Goal: Transaction & Acquisition: Purchase product/service

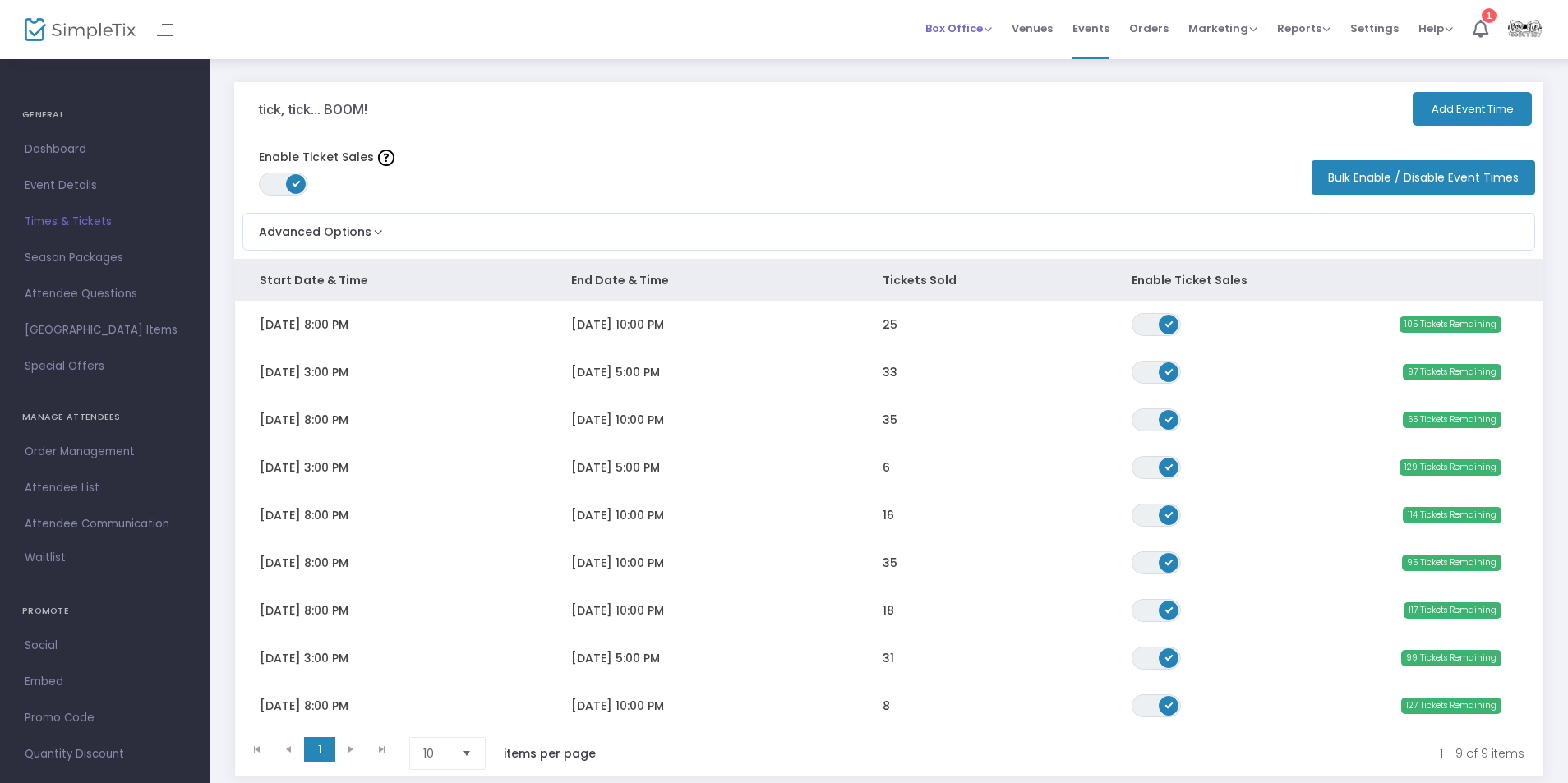
click at [969, 27] on span "Box Office" at bounding box center [958, 29] width 66 height 16
click at [1469, 27] on li "1" at bounding box center [1481, 30] width 36 height 59
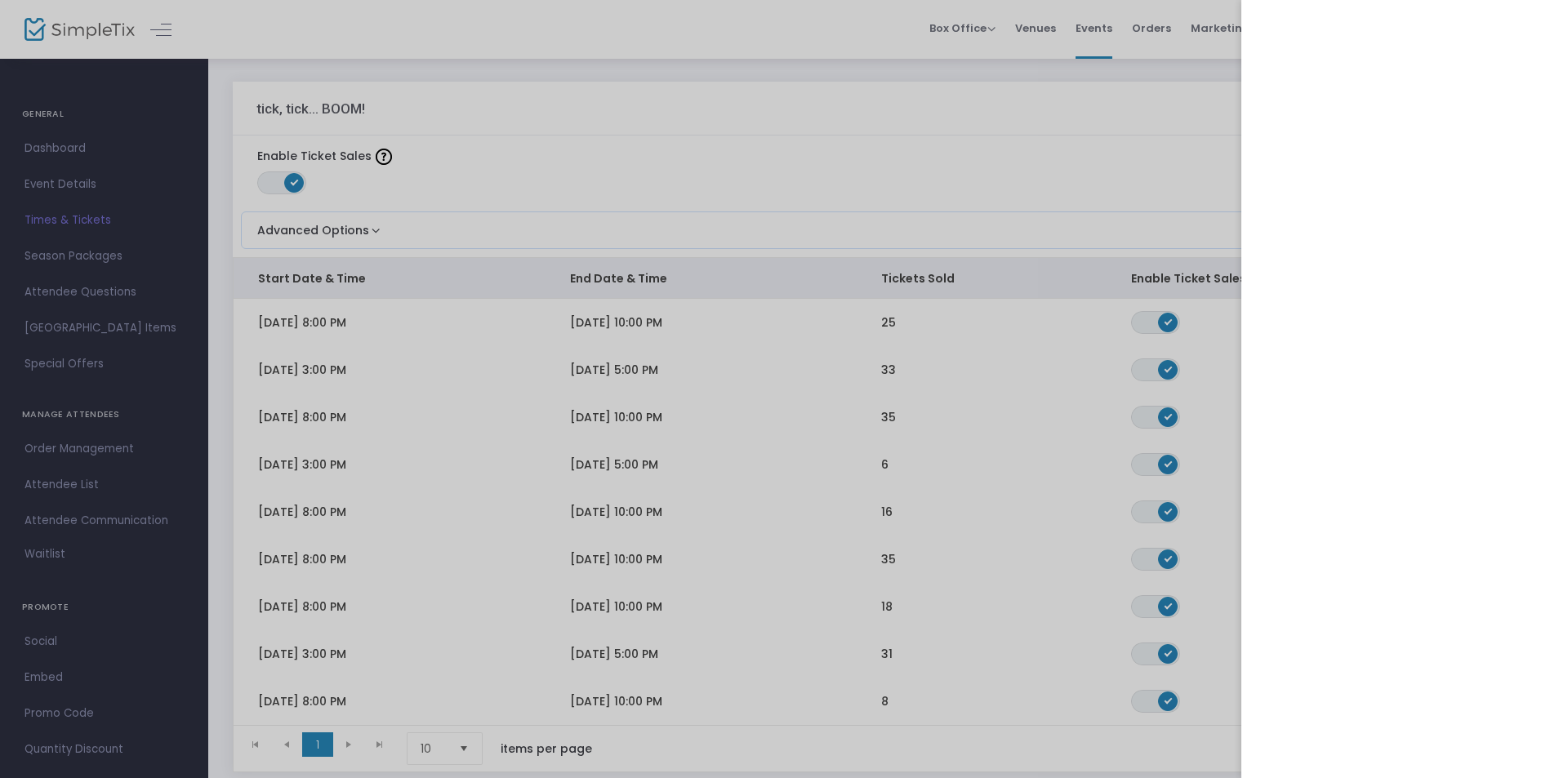
click at [1083, 86] on div at bounding box center [784, 389] width 1568 height 778
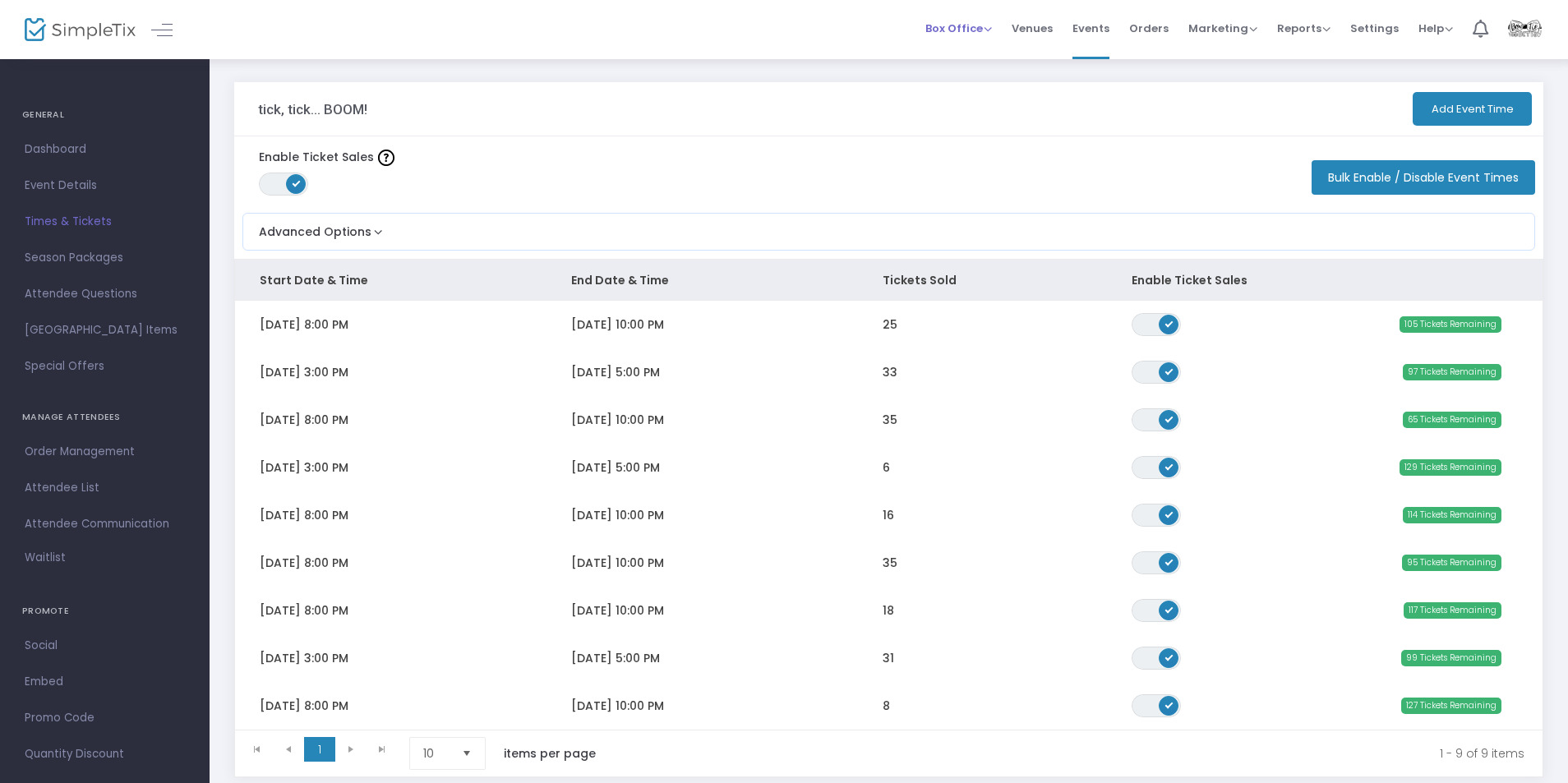
click at [980, 27] on span "Box Office" at bounding box center [958, 29] width 66 height 16
click at [985, 55] on li "Sell Tickets" at bounding box center [984, 55] width 118 height 32
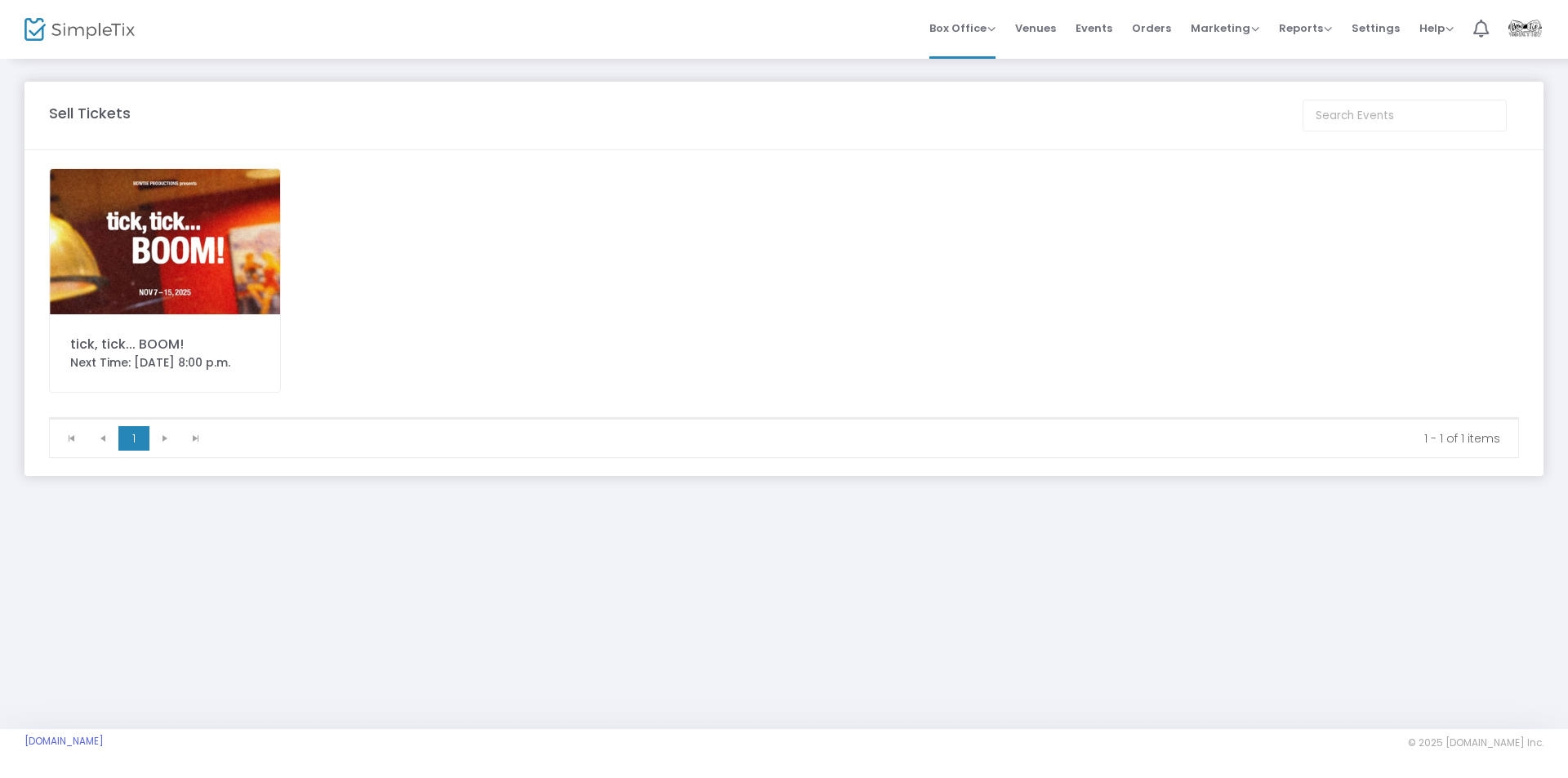
click at [171, 198] on img at bounding box center [165, 242] width 230 height 146
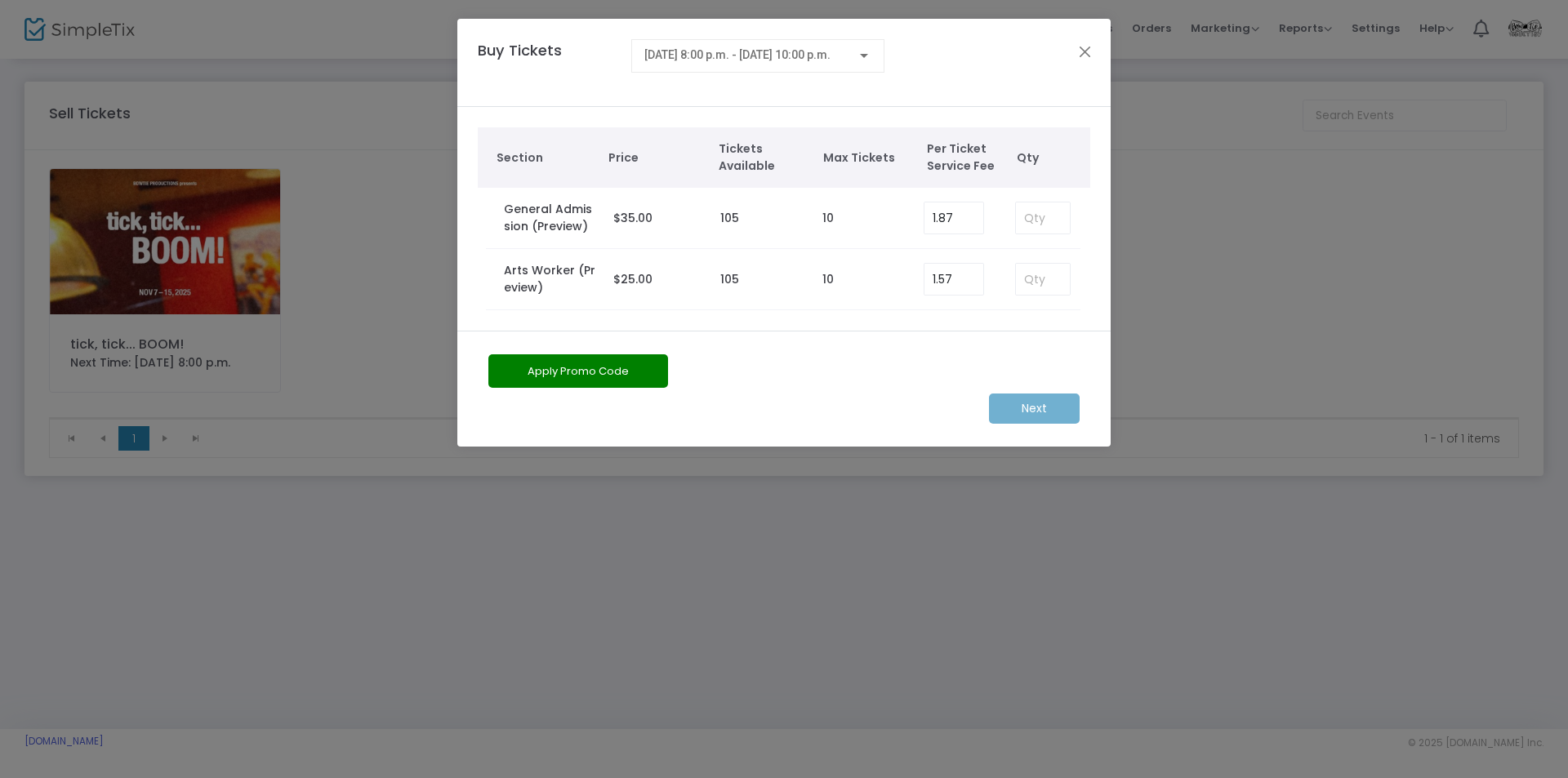
click at [863, 45] on div "2025-11-07 @ 8:00 p.m. - 2025-11-07 @ 10:00 p.m." at bounding box center [757, 51] width 227 height 30
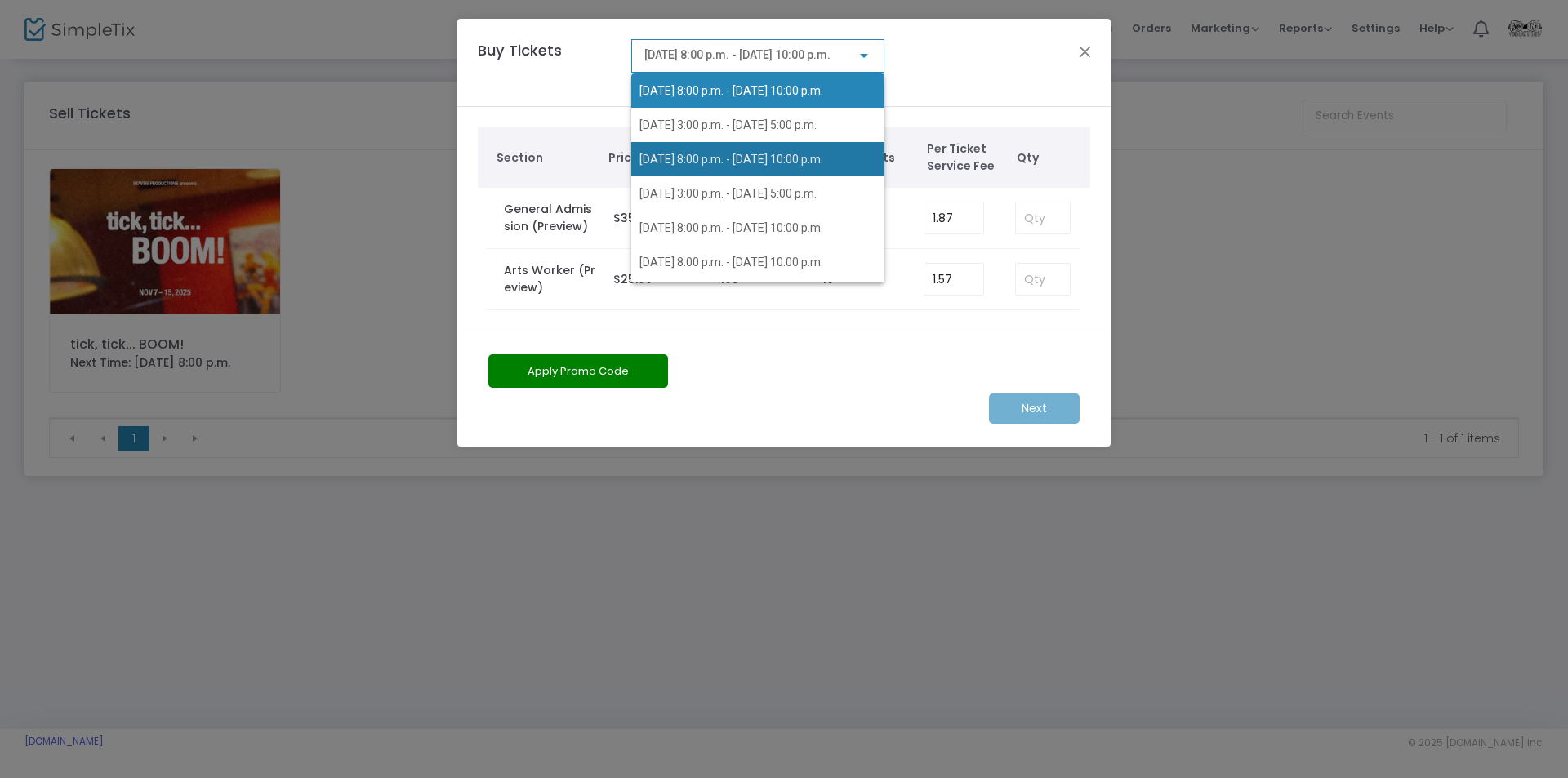
click at [796, 156] on span "2025-11-08 @ 8:00 p.m. - 2025-11-08 @ 10:00 p.m." at bounding box center [731, 158] width 184 height 13
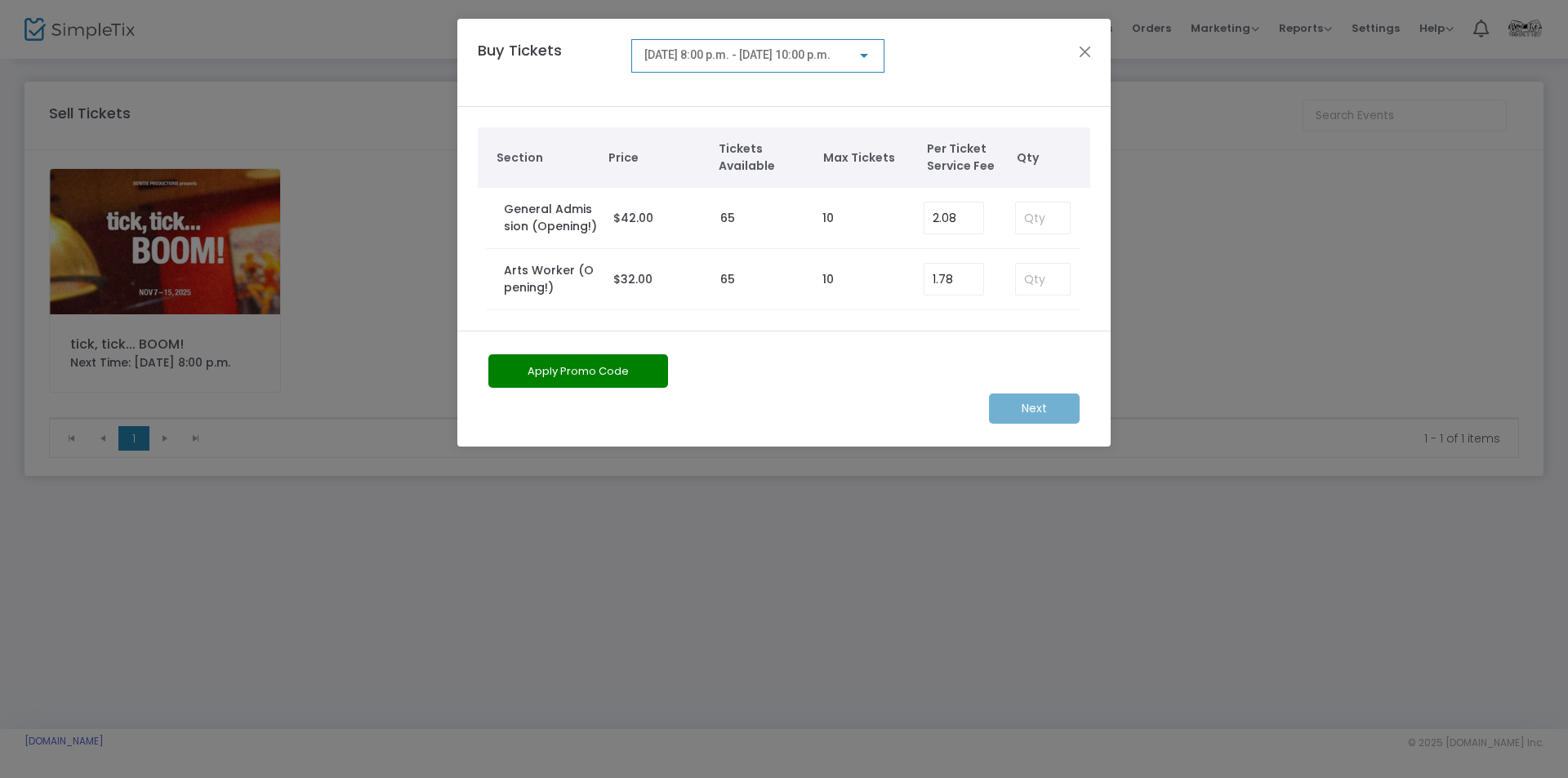
click at [624, 377] on button "Apply Promo Code" at bounding box center [577, 371] width 180 height 33
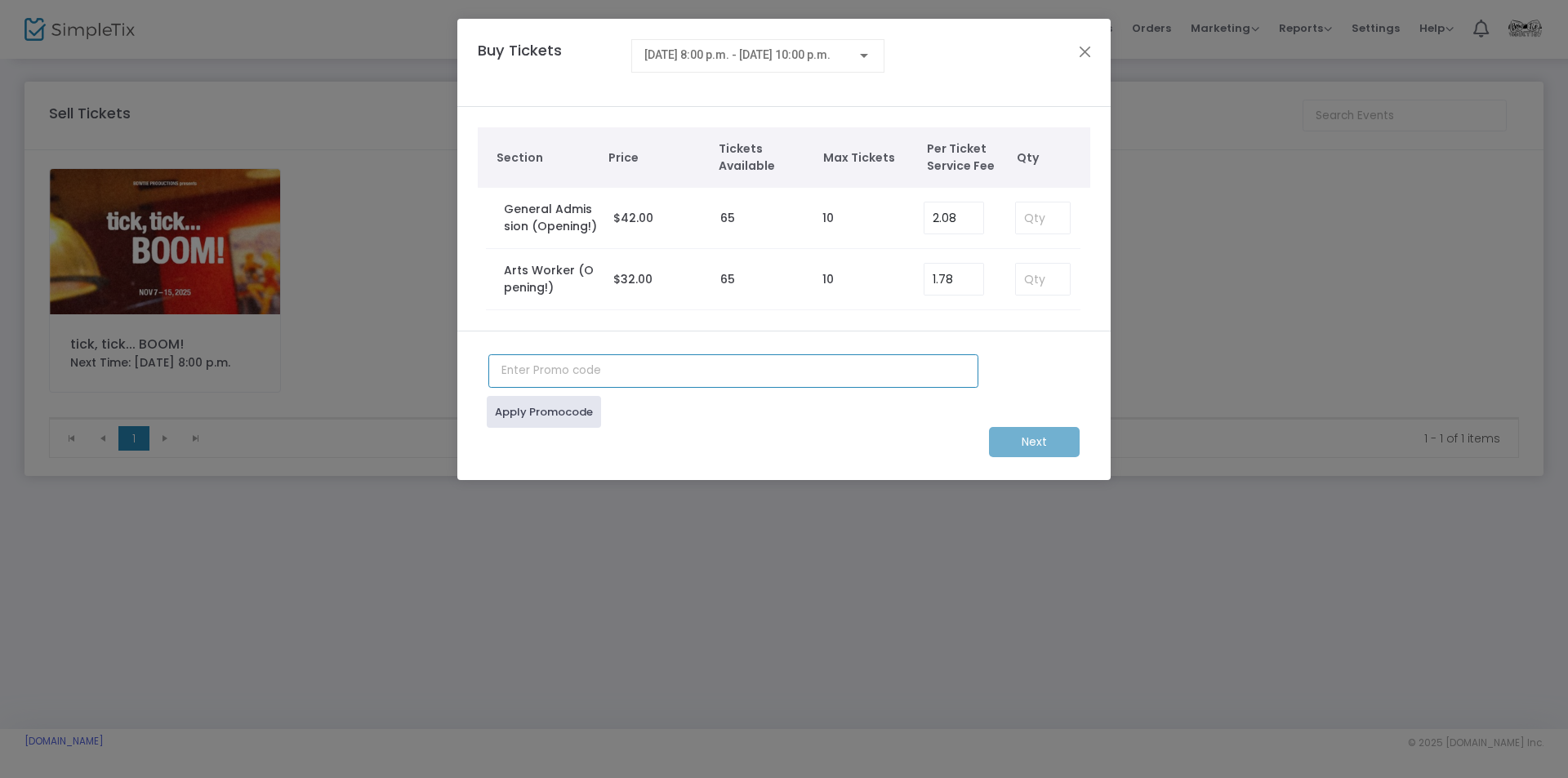
click at [621, 373] on input "text" at bounding box center [733, 371] width 490 height 33
type input "CREWCOMP"
click at [574, 397] on link "Apply Promocode" at bounding box center [544, 412] width 114 height 31
click at [1032, 210] on input at bounding box center [1043, 218] width 54 height 31
type input "2"
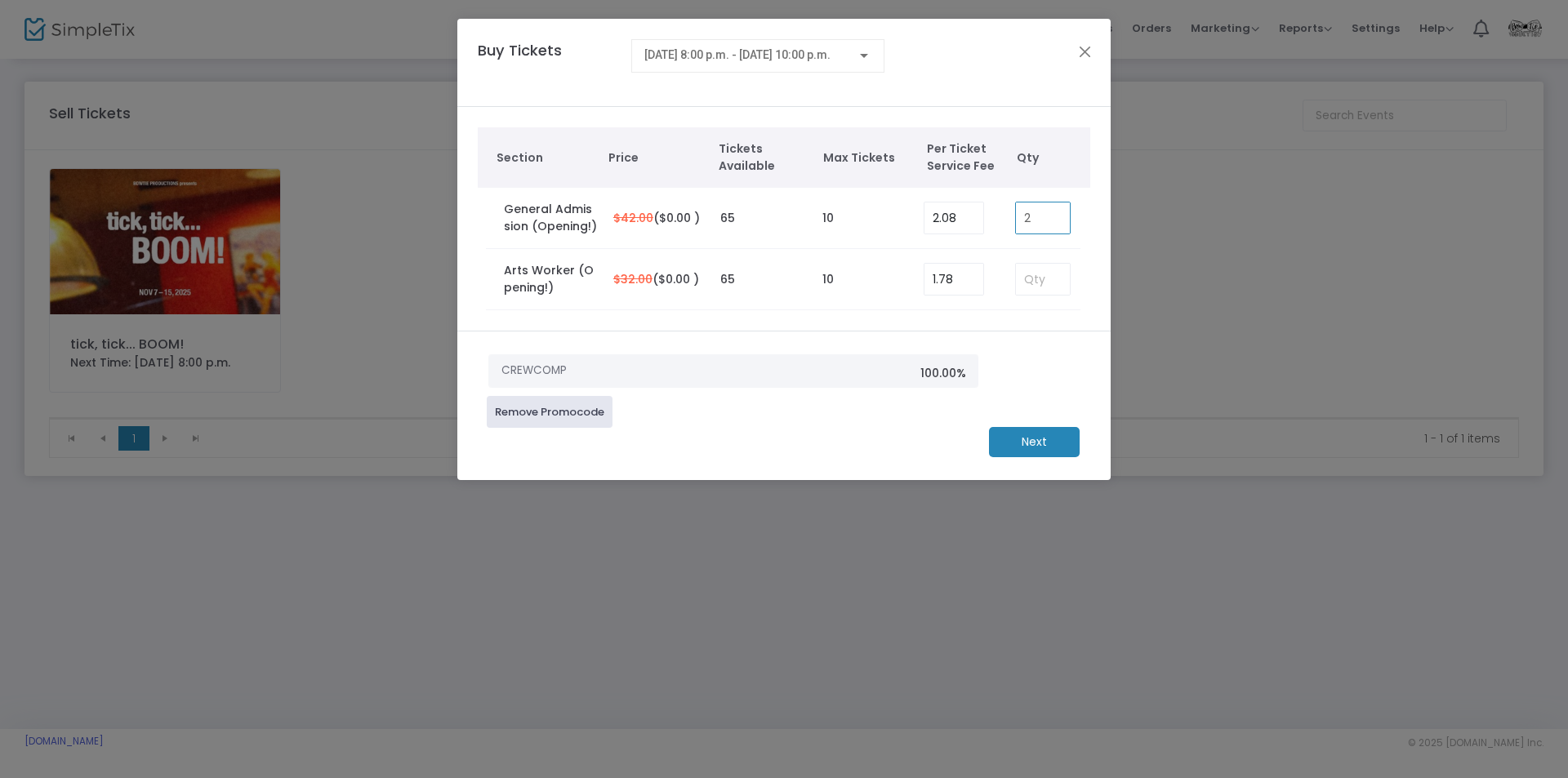
click at [1035, 339] on div "CREWCOMP 100.00% Remove Promocode Next" at bounding box center [784, 405] width 653 height 150
click at [1033, 441] on m-button "Next" at bounding box center [1034, 442] width 90 height 30
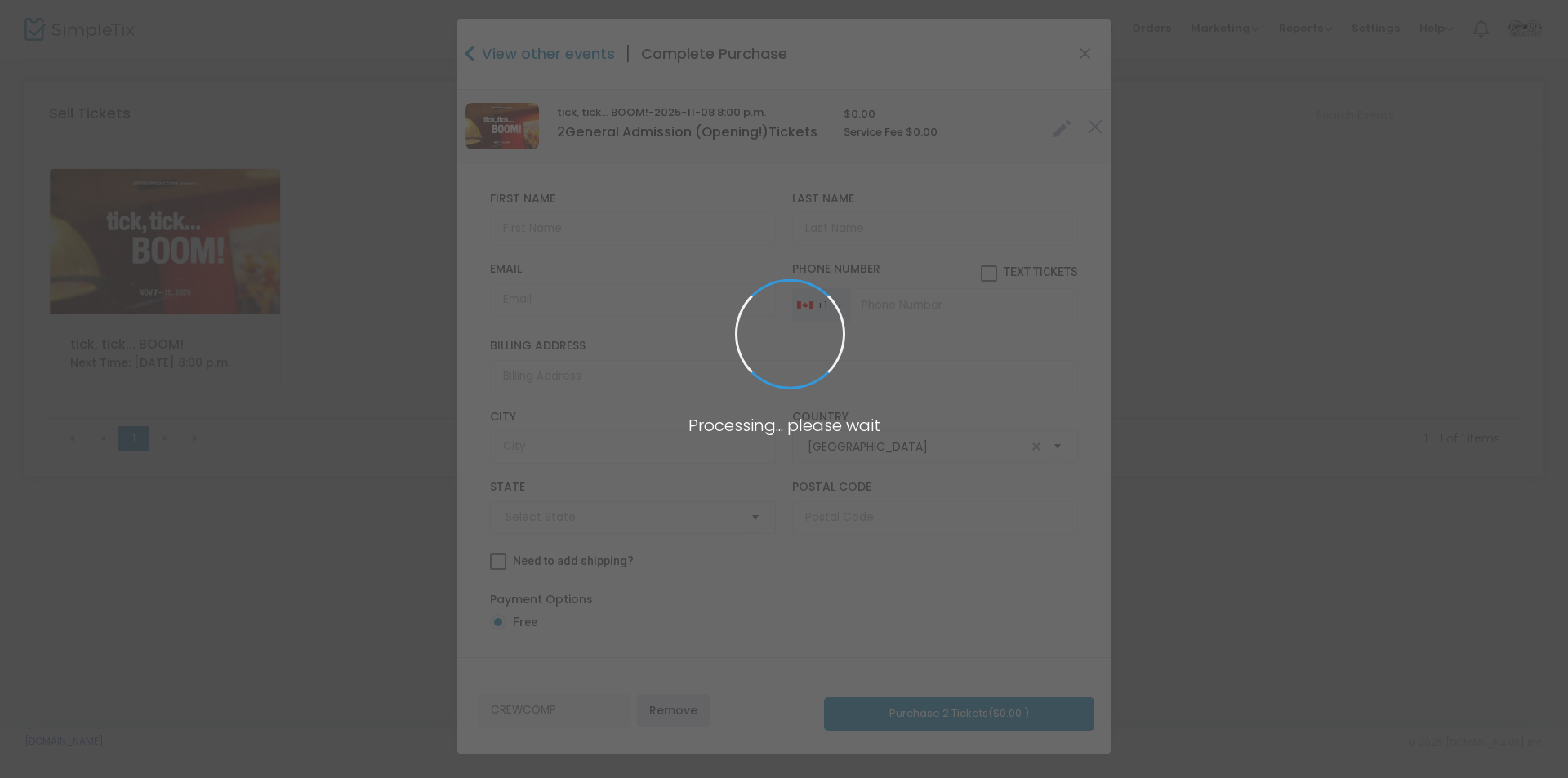
type input "Ontario"
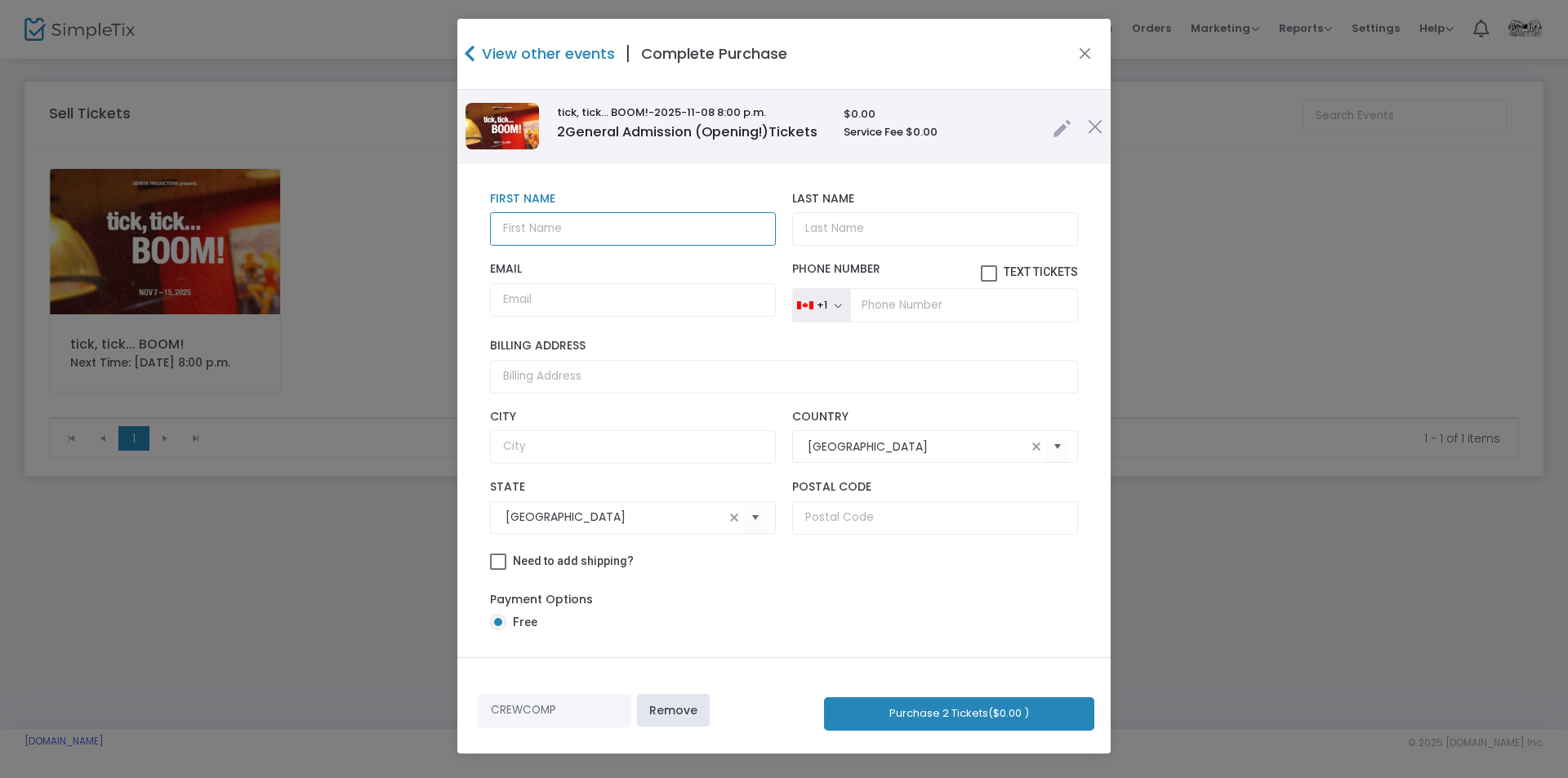
click at [655, 235] on input "text" at bounding box center [633, 229] width 286 height 33
type input "Joffree"
click at [656, 315] on input "Email" at bounding box center [633, 300] width 286 height 33
paste input "labranchejoffre@gmail.com"
type input "labranchejoffre@gmail.com"
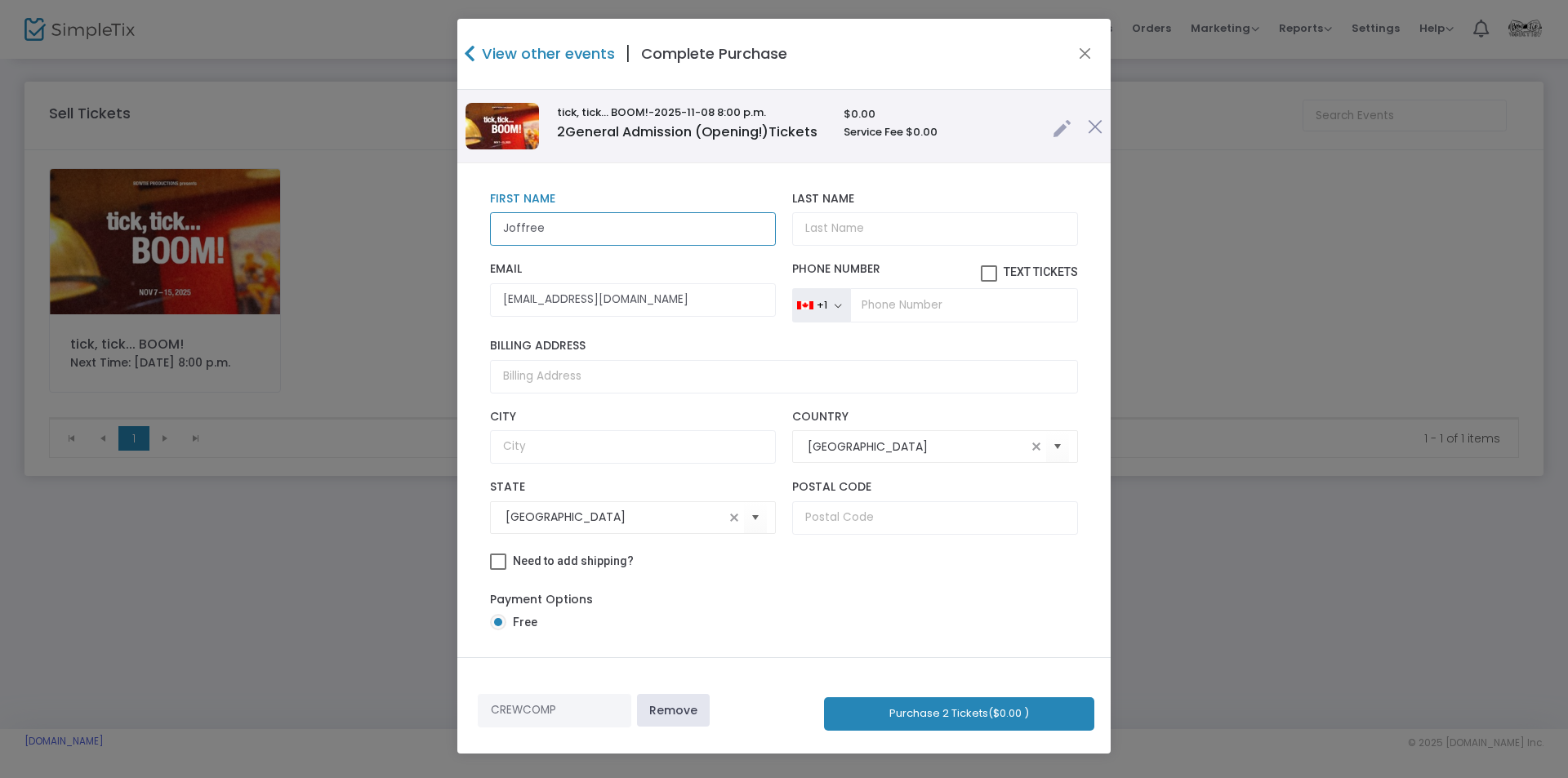
click at [551, 237] on input "Joffree" at bounding box center [633, 229] width 286 height 33
type input "Joffre"
type input "LaBranche"
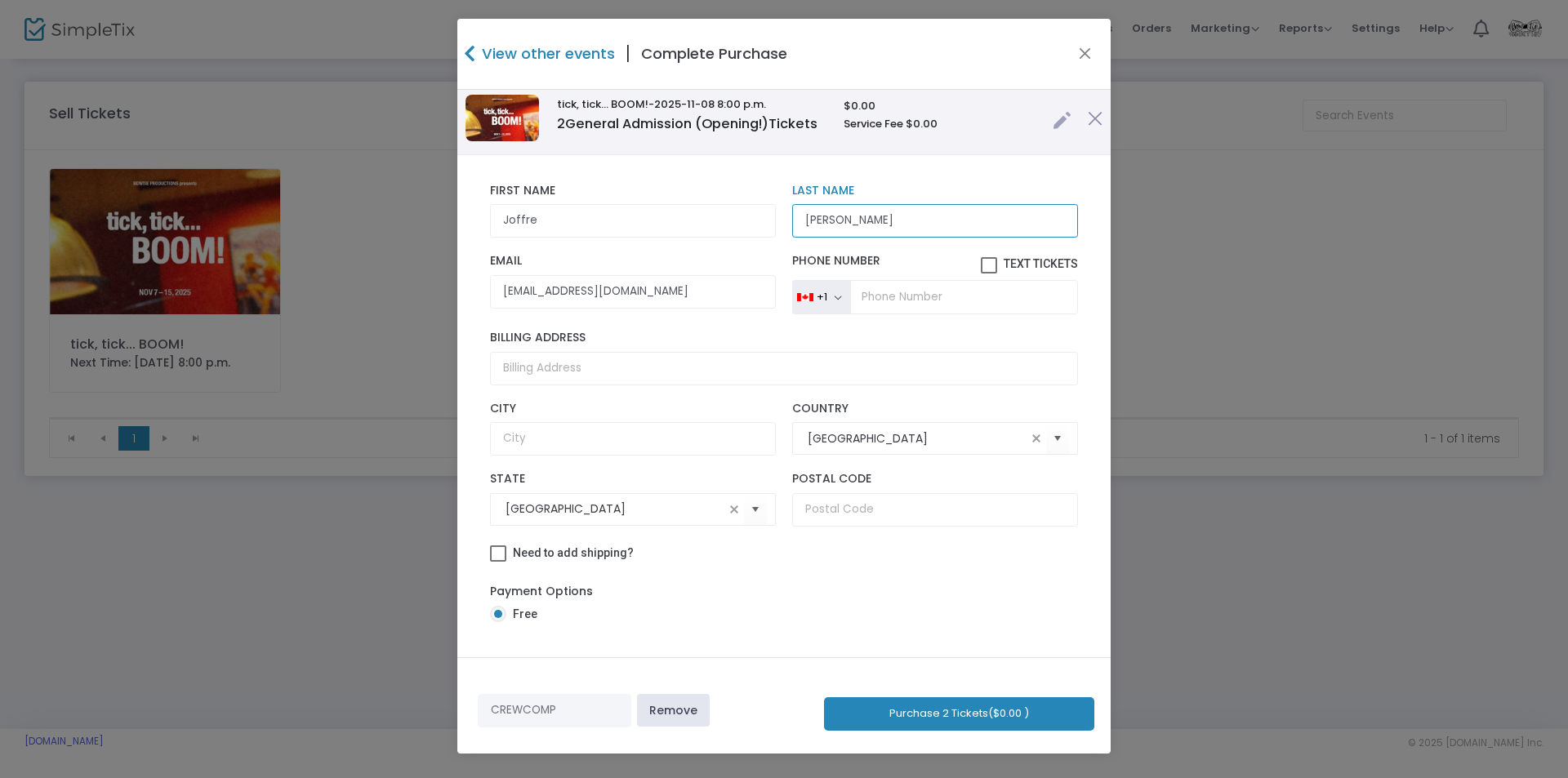
scroll to position [17, 0]
click at [1007, 714] on button "Purchase 2 Tickets ($0.00 )" at bounding box center [959, 714] width 271 height 33
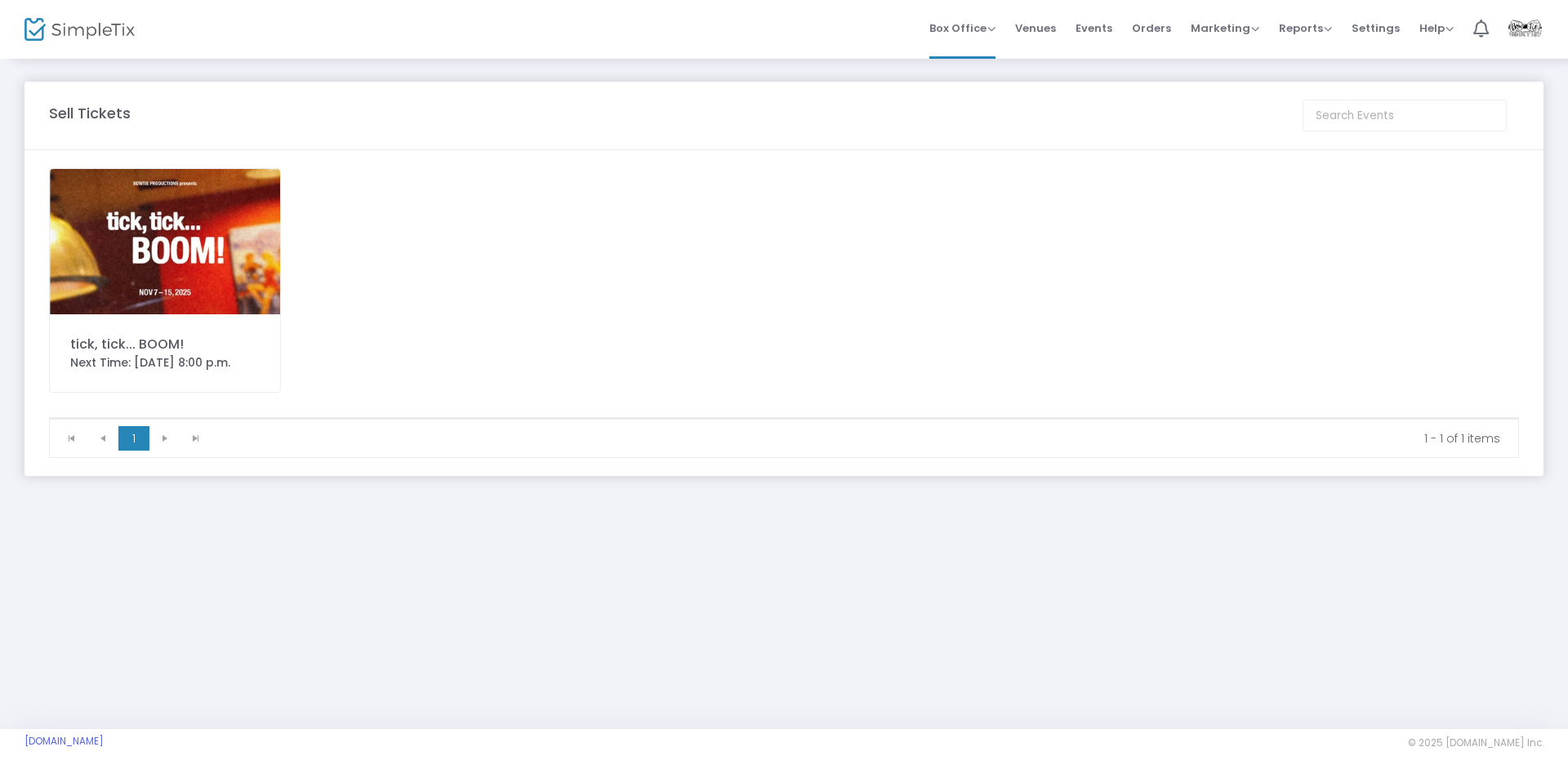
click at [696, 194] on div "tick, tick... BOOM! Next Time: 2025-11-07 8:00 p.m." at bounding box center [784, 292] width 1486 height 249
click at [676, 107] on div "Sell Tickets" at bounding box center [668, 113] width 1253 height 22
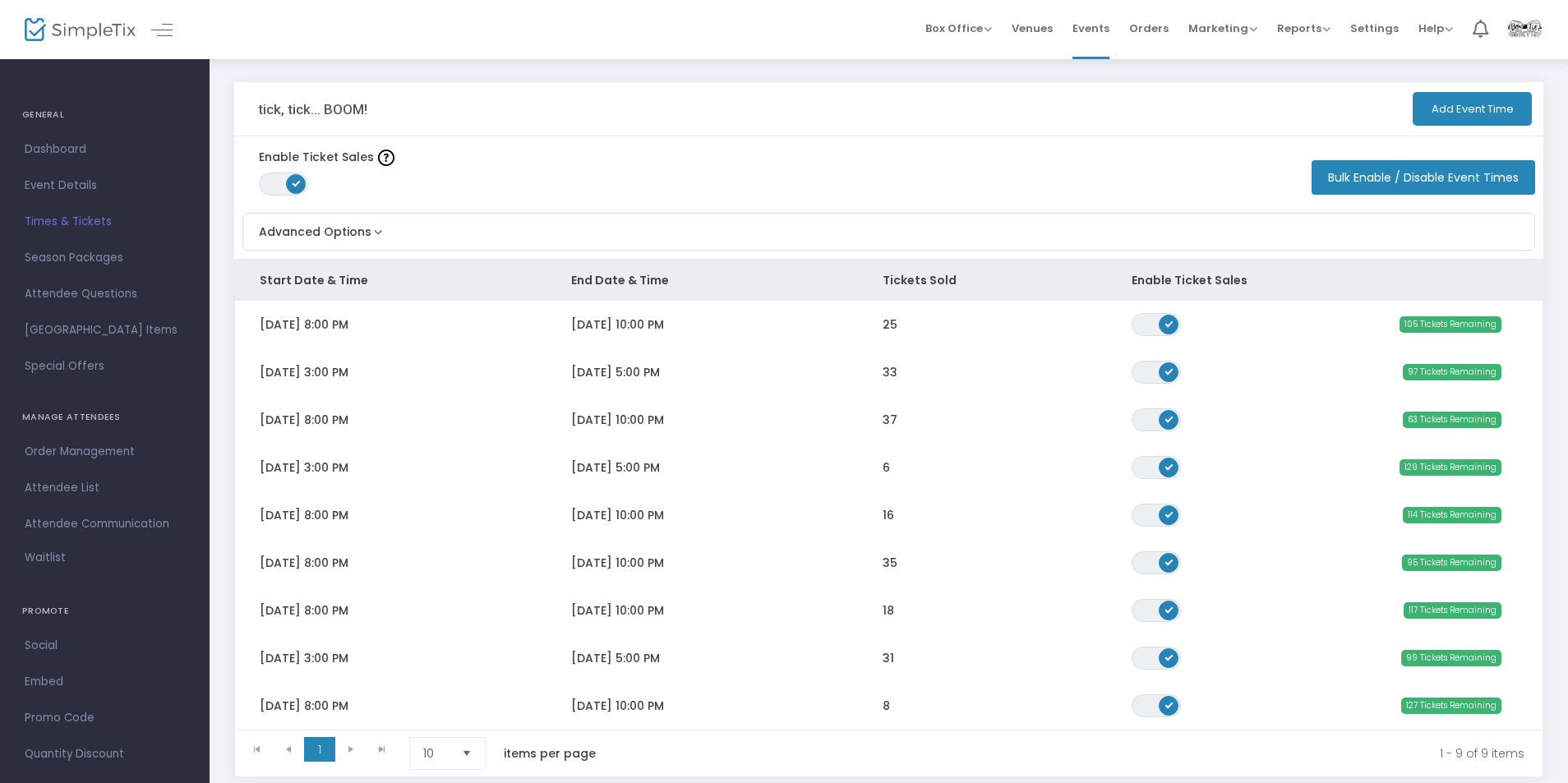
click at [803, 107] on div "tick, tick... BOOM!" at bounding box center [586, 109] width 656 height 53
click at [757, 102] on div "tick, tick... BOOM!" at bounding box center [586, 109] width 656 height 53
click at [754, 104] on div "tick, tick... BOOM!" at bounding box center [586, 109] width 656 height 53
click at [752, 101] on div "tick, tick... BOOM!" at bounding box center [586, 109] width 656 height 53
click at [756, 101] on div "tick, tick... BOOM!" at bounding box center [586, 109] width 656 height 53
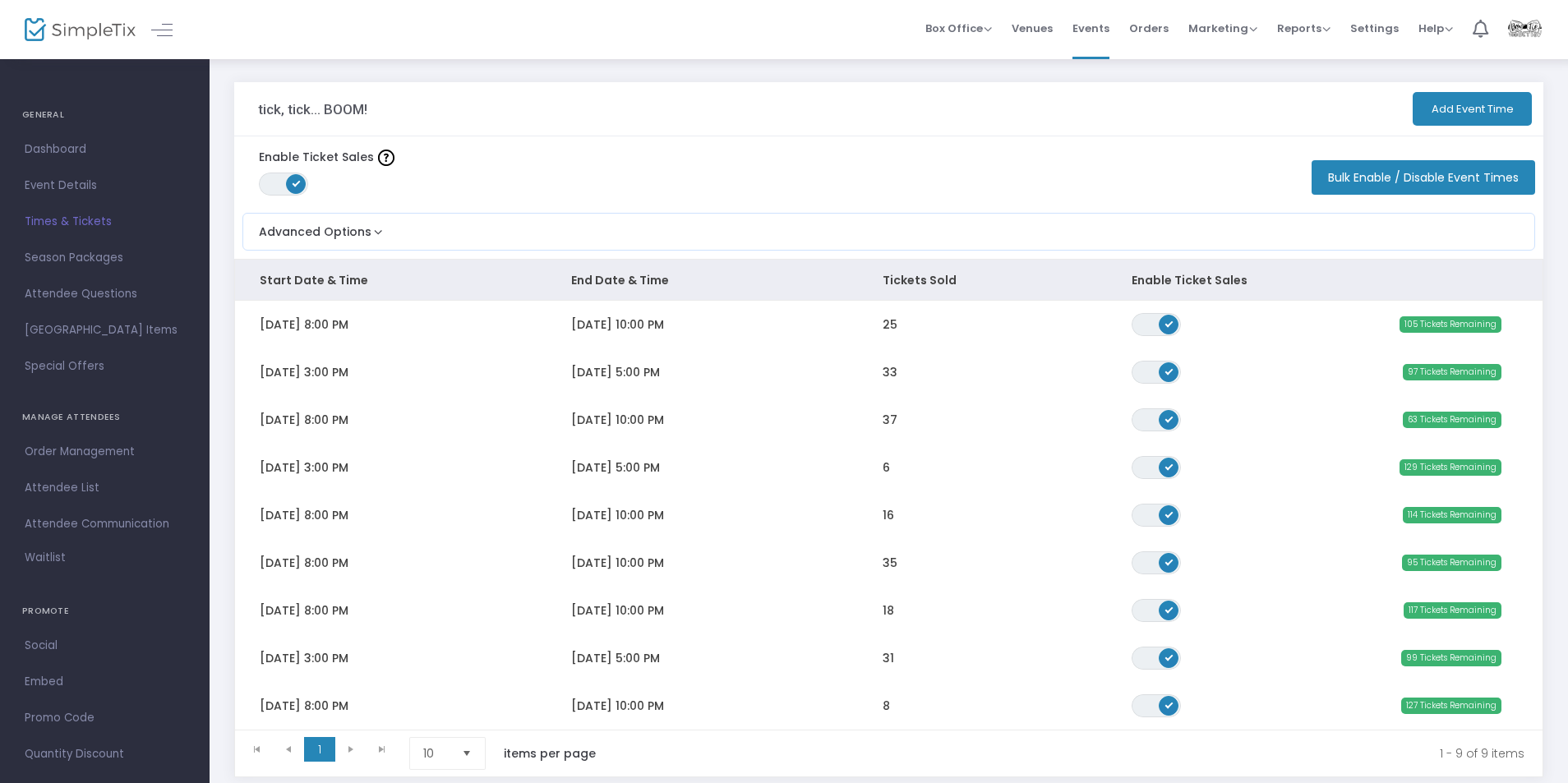
click at [762, 103] on div "tick, tick... BOOM!" at bounding box center [586, 109] width 656 height 53
click at [767, 102] on div "tick, tick... BOOM!" at bounding box center [586, 109] width 656 height 53
click at [770, 100] on div "tick, tick... BOOM!" at bounding box center [586, 109] width 656 height 53
click at [770, 103] on div "tick, tick... BOOM!" at bounding box center [586, 109] width 656 height 53
click at [770, 101] on div "tick, tick... BOOM!" at bounding box center [586, 109] width 656 height 53
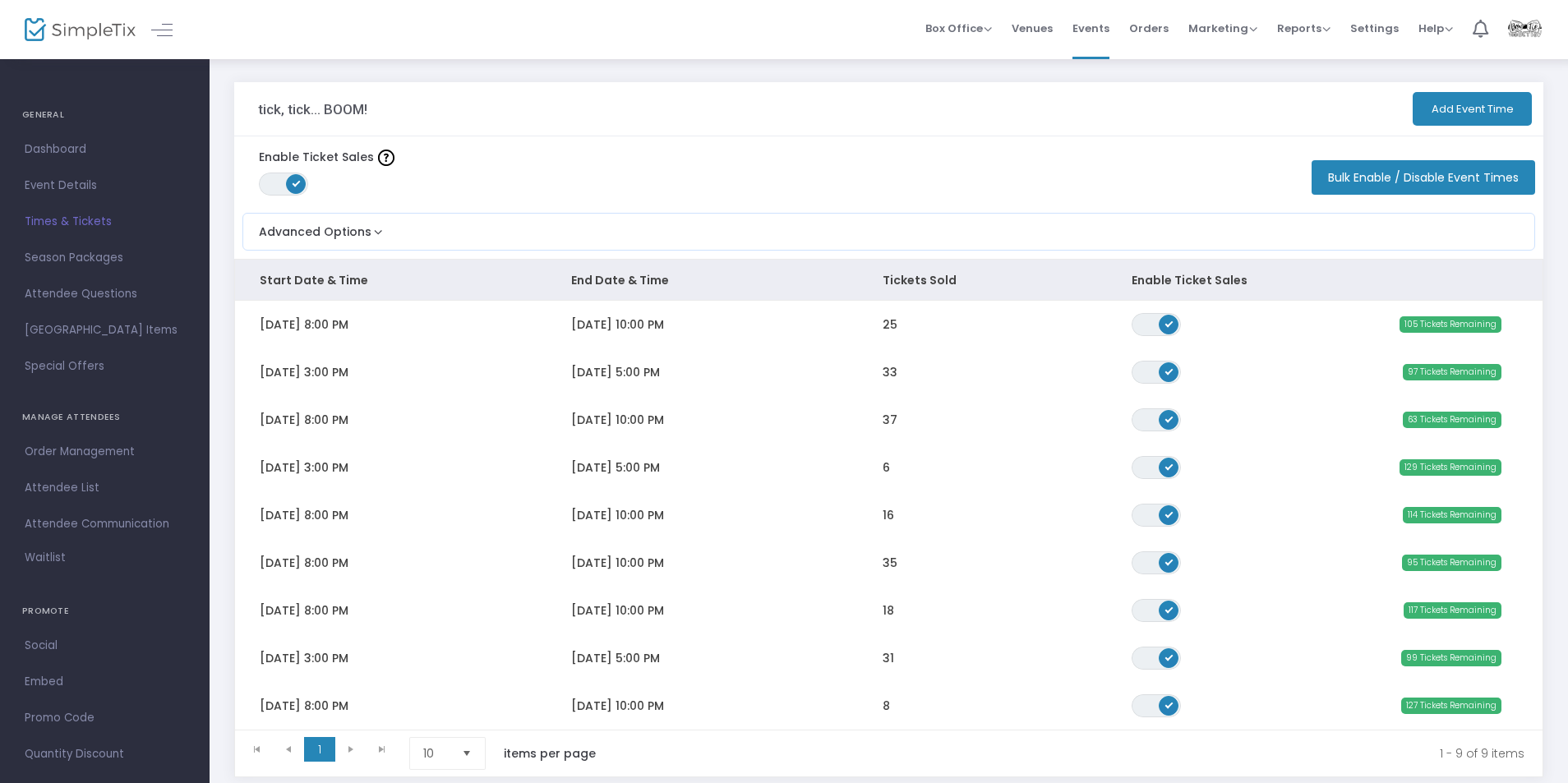
click at [782, 102] on div "tick, tick... BOOM!" at bounding box center [586, 109] width 656 height 53
click at [883, 85] on div "tick, tick... BOOM!" at bounding box center [586, 109] width 656 height 53
